Goal: Use online tool/utility: Utilize a website feature to perform a specific function

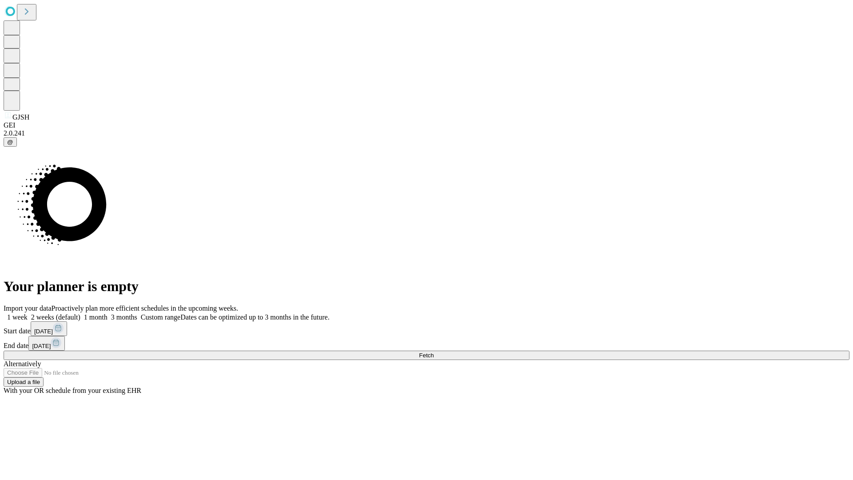
click at [433, 352] on span "Fetch" at bounding box center [426, 355] width 15 height 7
